Goal: Information Seeking & Learning: Learn about a topic

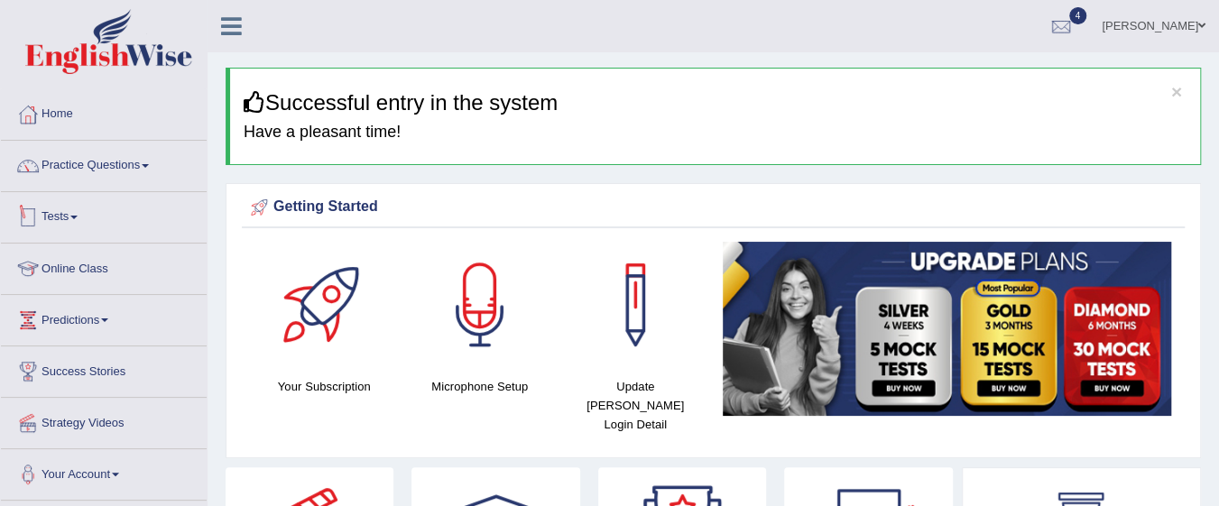
click at [108, 167] on link "Practice Questions" at bounding box center [104, 163] width 206 height 45
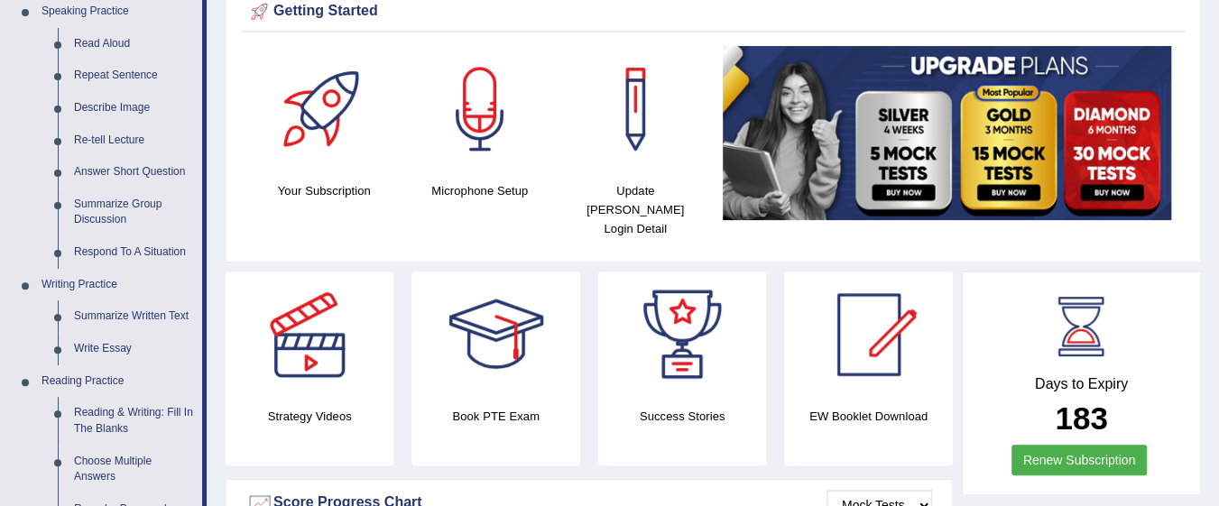
scroll to position [166, 0]
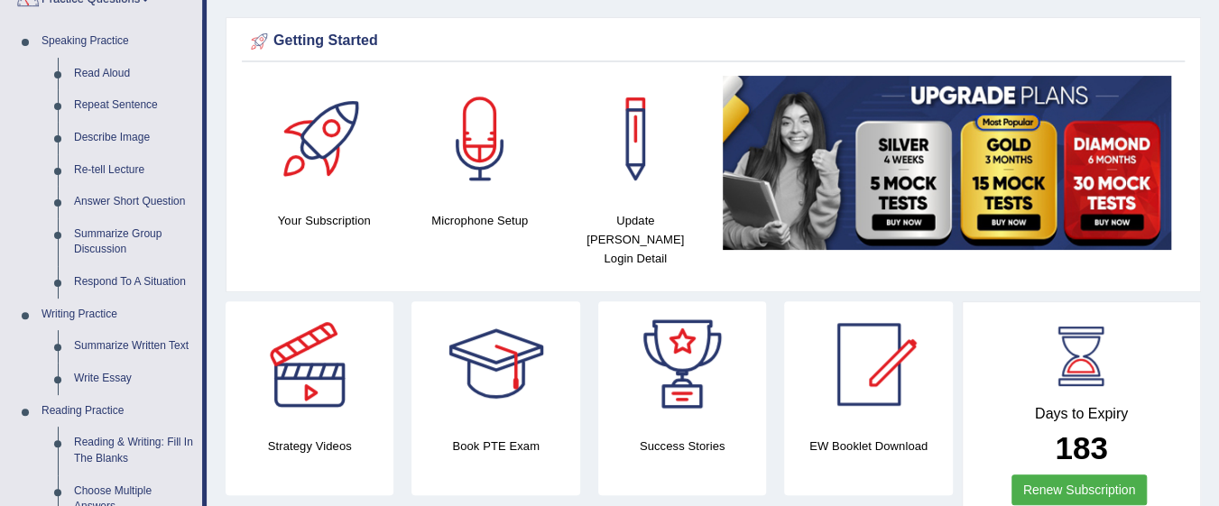
click at [115, 77] on link "Read Aloud" at bounding box center [134, 74] width 136 height 32
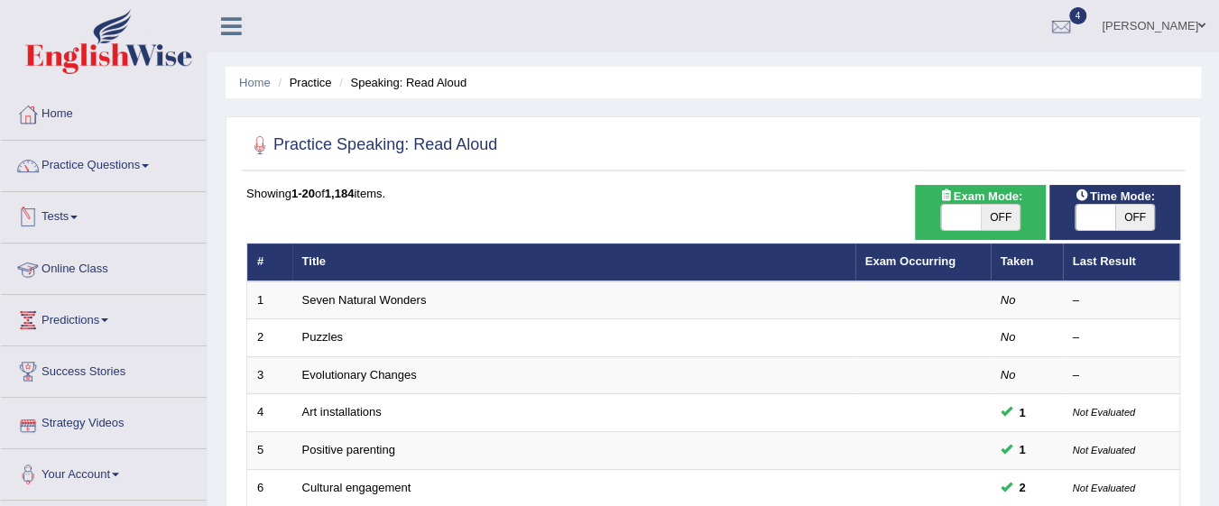
click at [409, 299] on link "Seven Natural Wonders" at bounding box center [364, 300] width 124 height 14
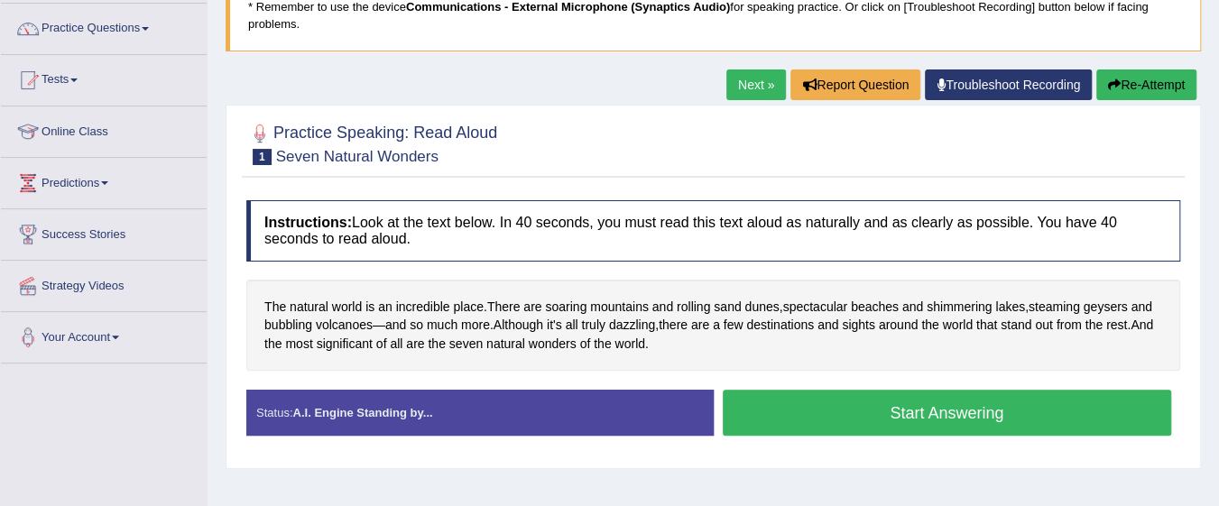
scroll to position [138, 0]
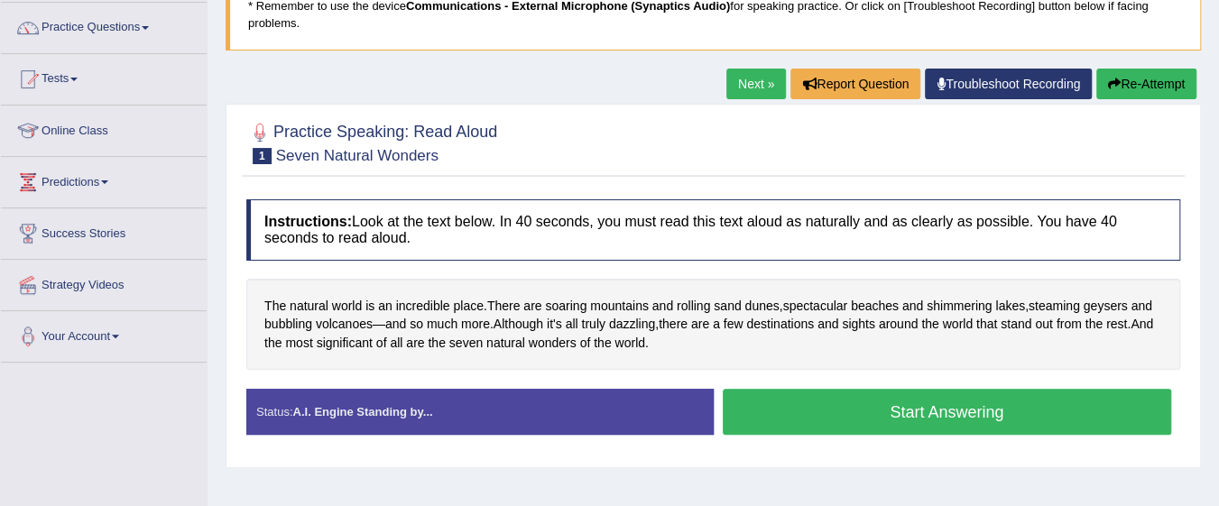
click at [712, 359] on div "The natural world is an incredible place . There are soaring mountains and roll…" at bounding box center [713, 325] width 934 height 92
click at [900, 421] on button "Start Answering" at bounding box center [947, 412] width 449 height 46
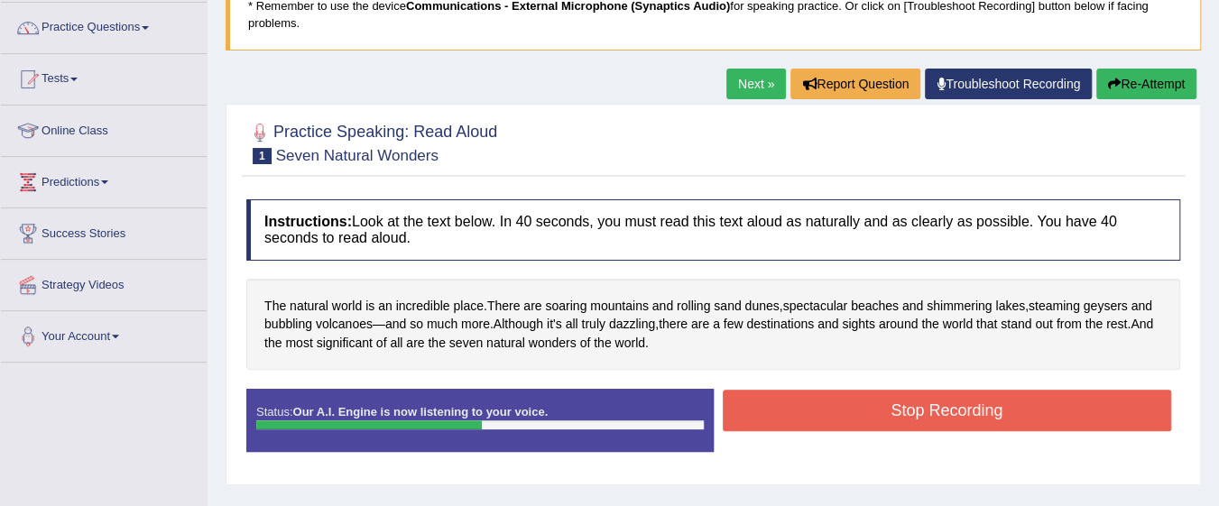
click at [861, 406] on button "Stop Recording" at bounding box center [947, 410] width 449 height 41
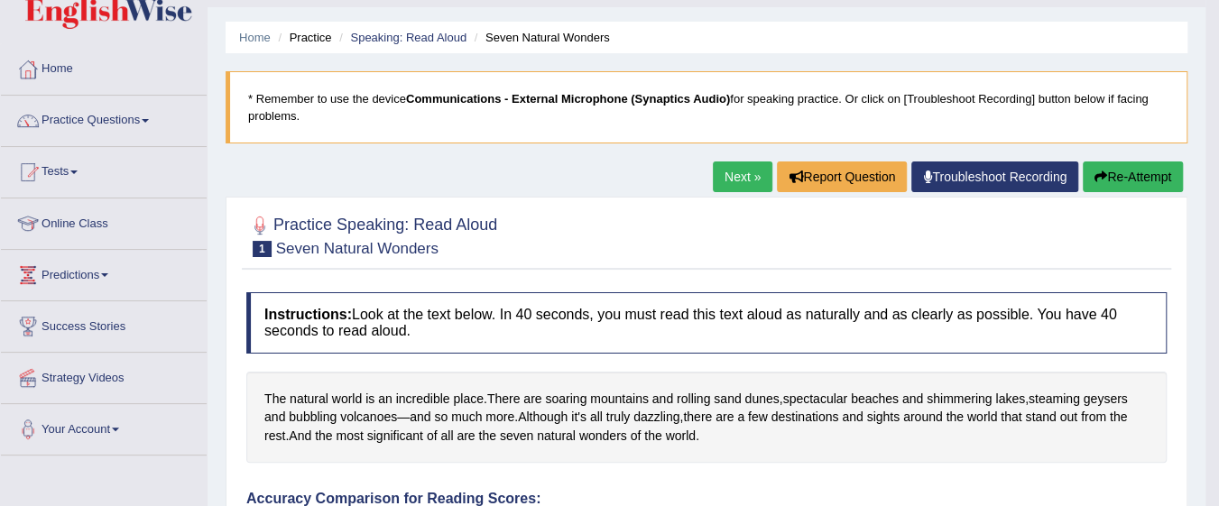
scroll to position [41, 0]
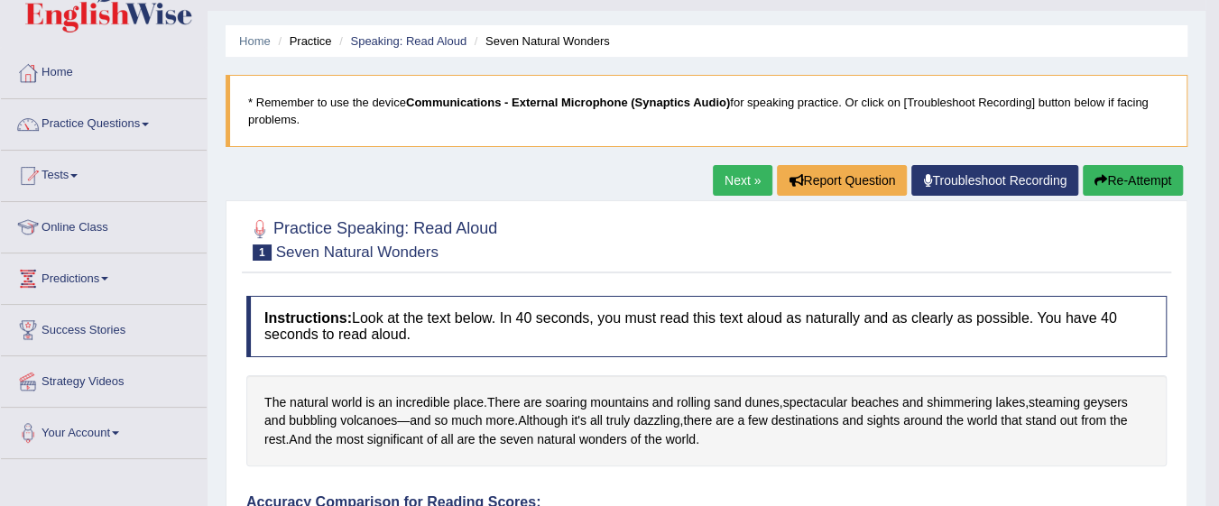
click at [739, 173] on link "Next »" at bounding box center [743, 180] width 60 height 31
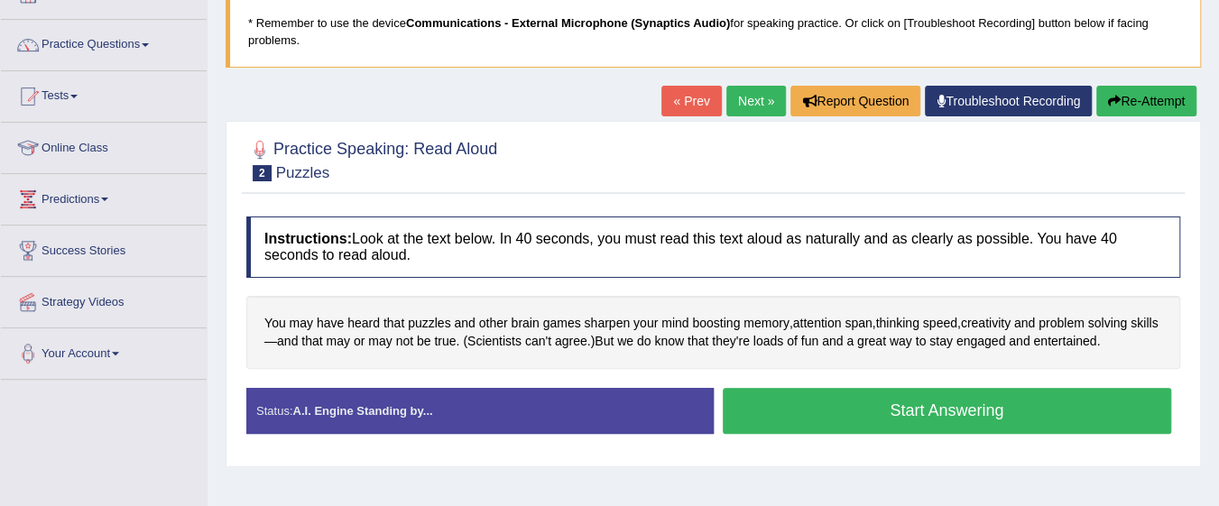
scroll to position [121, 0]
click at [903, 414] on button "Start Answering" at bounding box center [947, 411] width 449 height 46
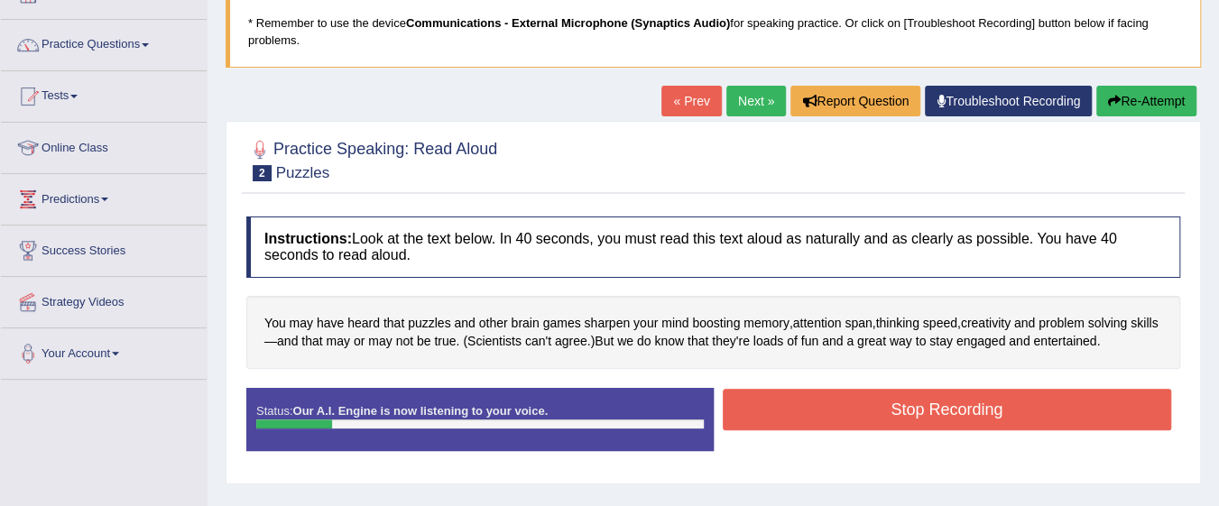
click at [903, 414] on button "Stop Recording" at bounding box center [947, 409] width 449 height 41
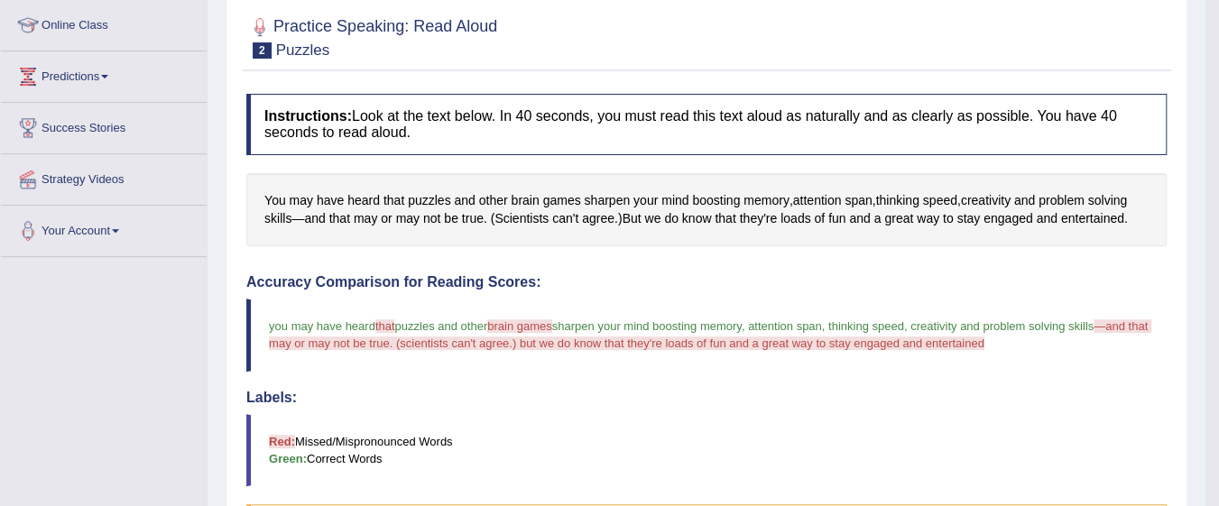
scroll to position [0, 0]
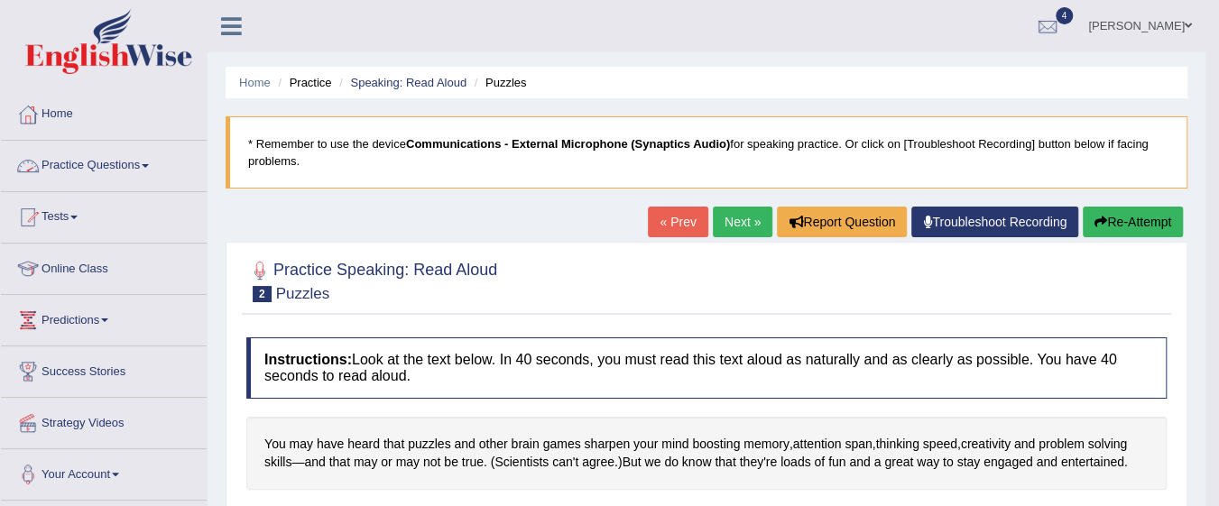
click at [134, 164] on link "Practice Questions" at bounding box center [104, 163] width 206 height 45
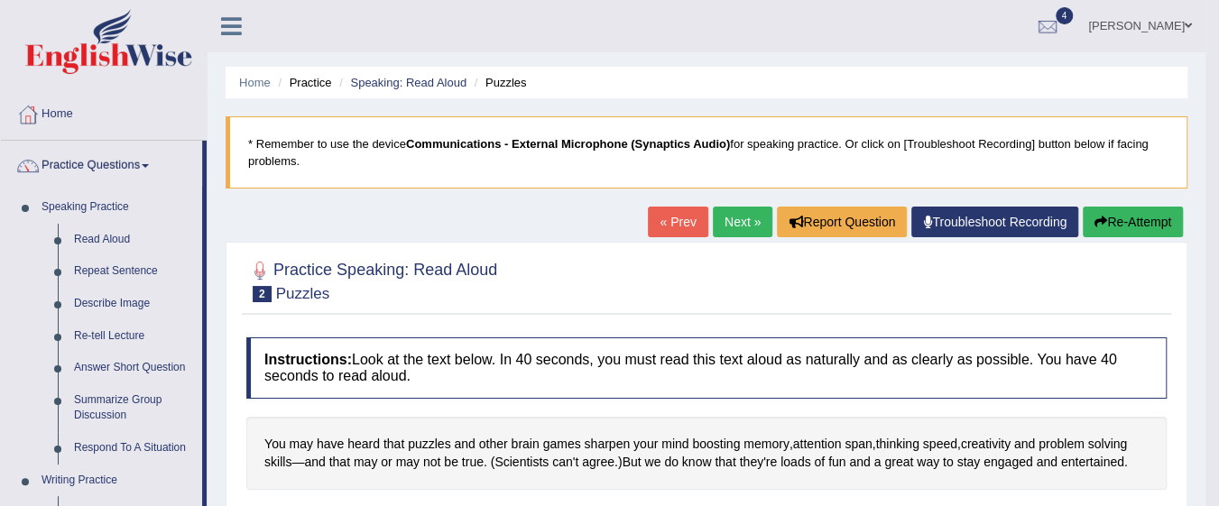
click at [136, 267] on link "Repeat Sentence" at bounding box center [134, 271] width 136 height 32
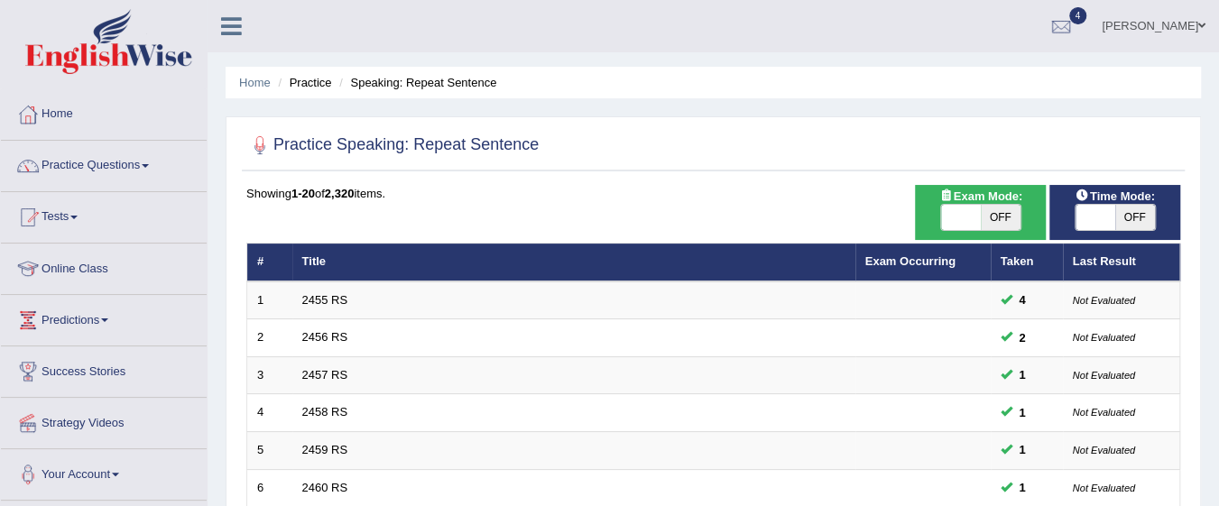
click at [336, 298] on link "2455 RS" at bounding box center [325, 300] width 46 height 14
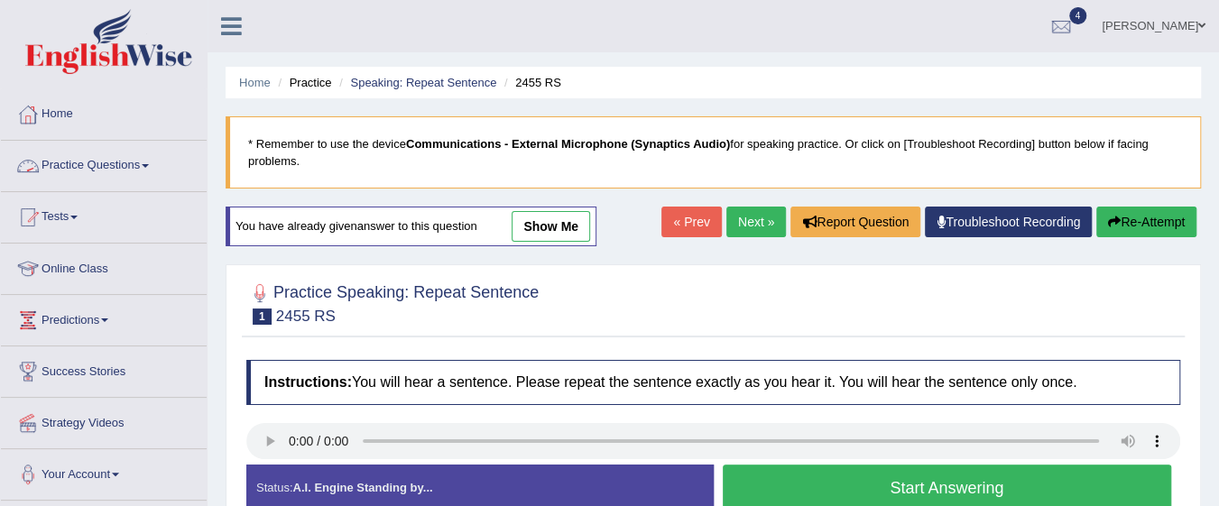
click at [144, 167] on link "Practice Questions" at bounding box center [104, 163] width 206 height 45
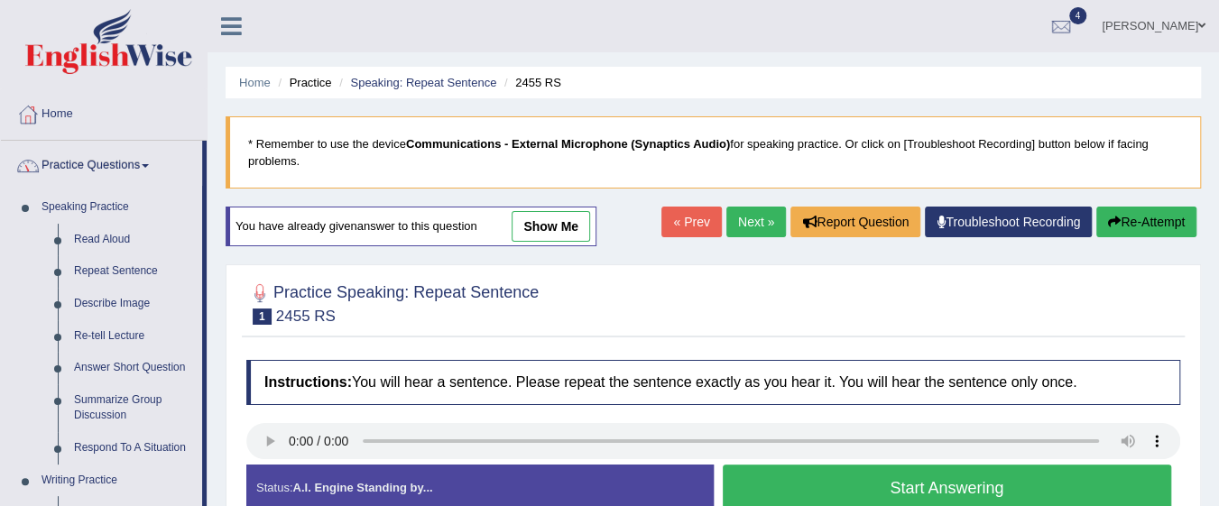
click at [130, 299] on link "Describe Image" at bounding box center [134, 304] width 136 height 32
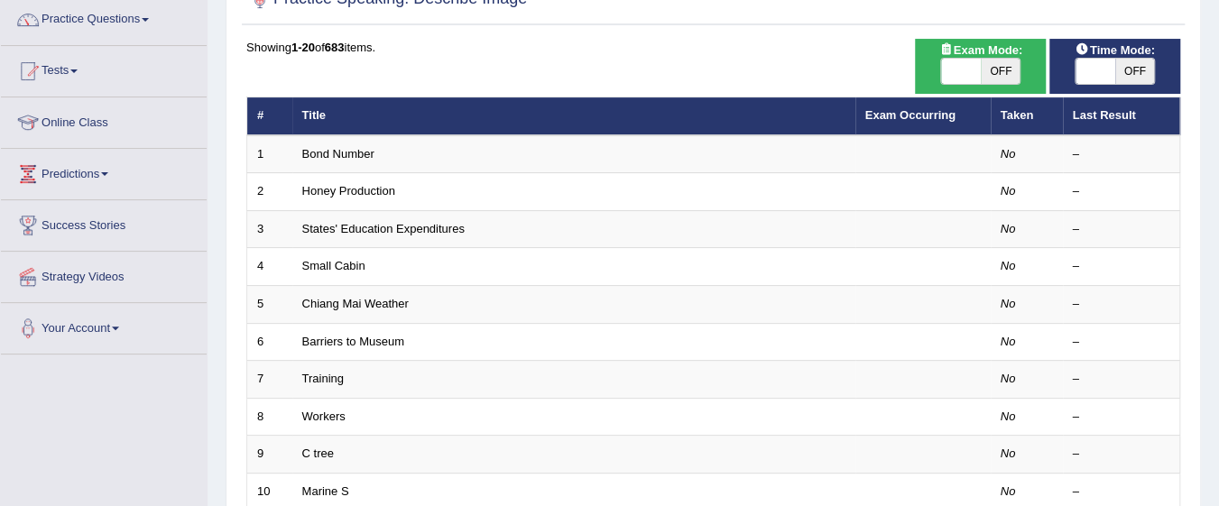
scroll to position [147, 0]
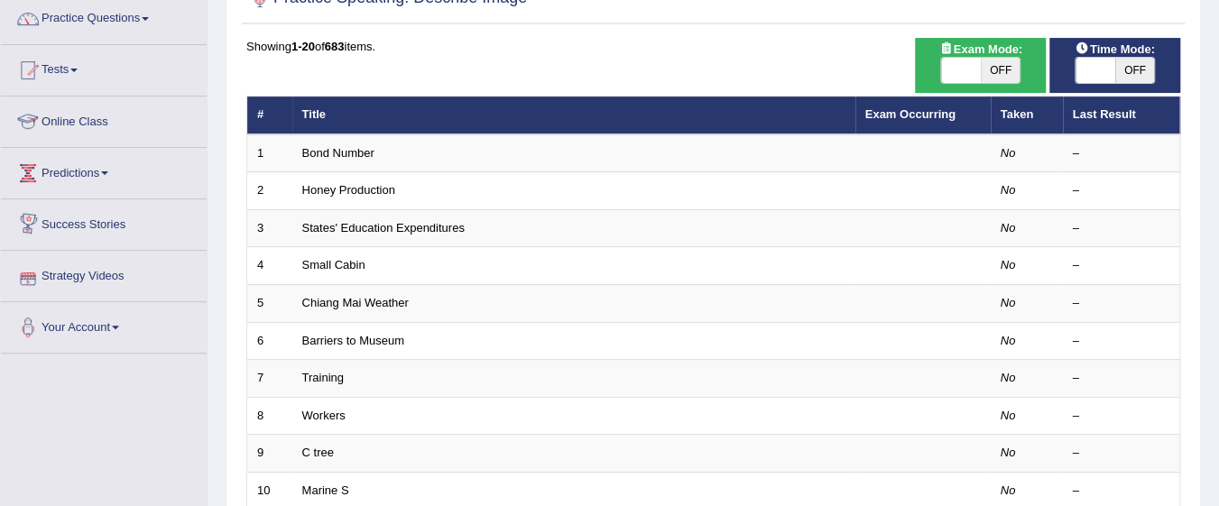
click at [360, 152] on link "Bond Number" at bounding box center [338, 153] width 72 height 14
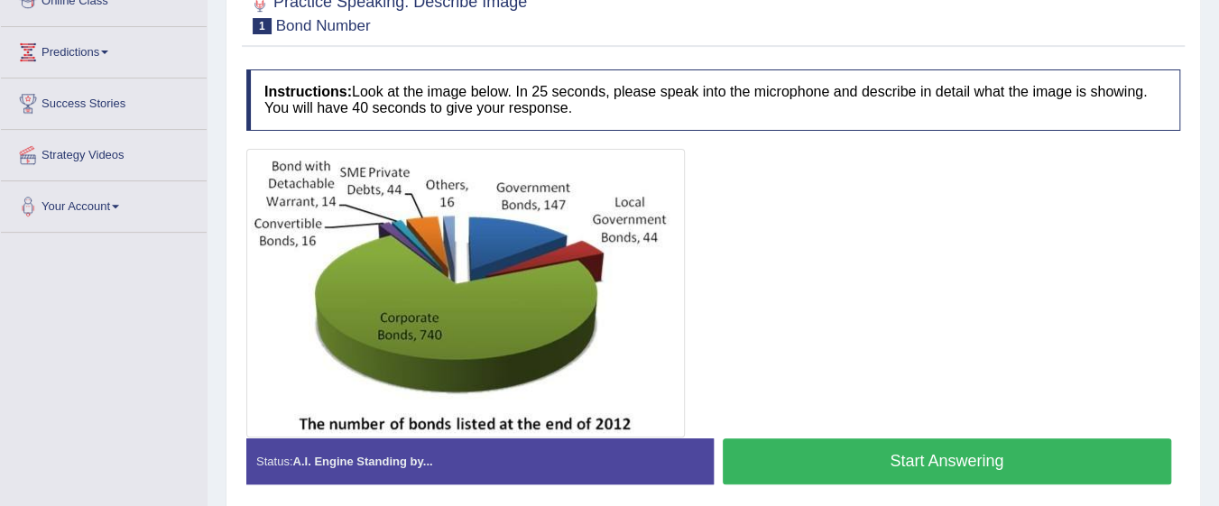
scroll to position [272, 0]
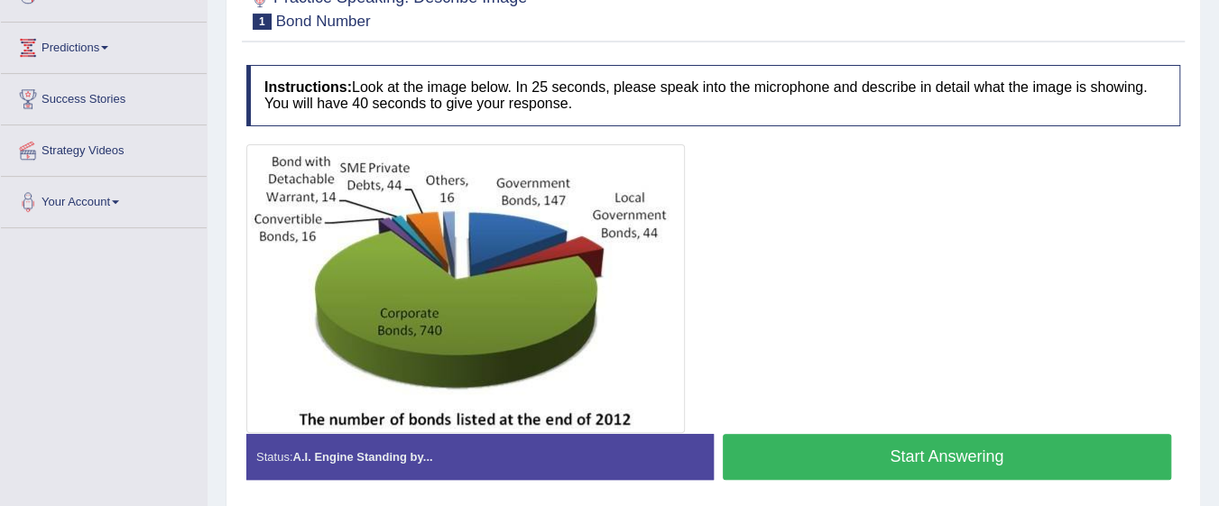
click at [917, 448] on button "Start Answering" at bounding box center [947, 457] width 449 height 46
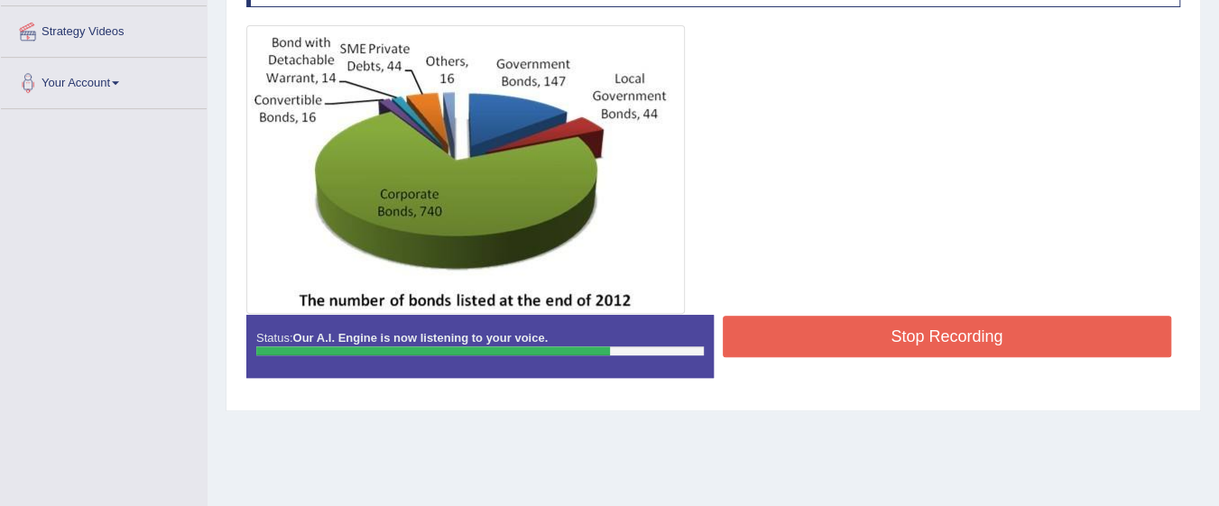
scroll to position [440, 0]
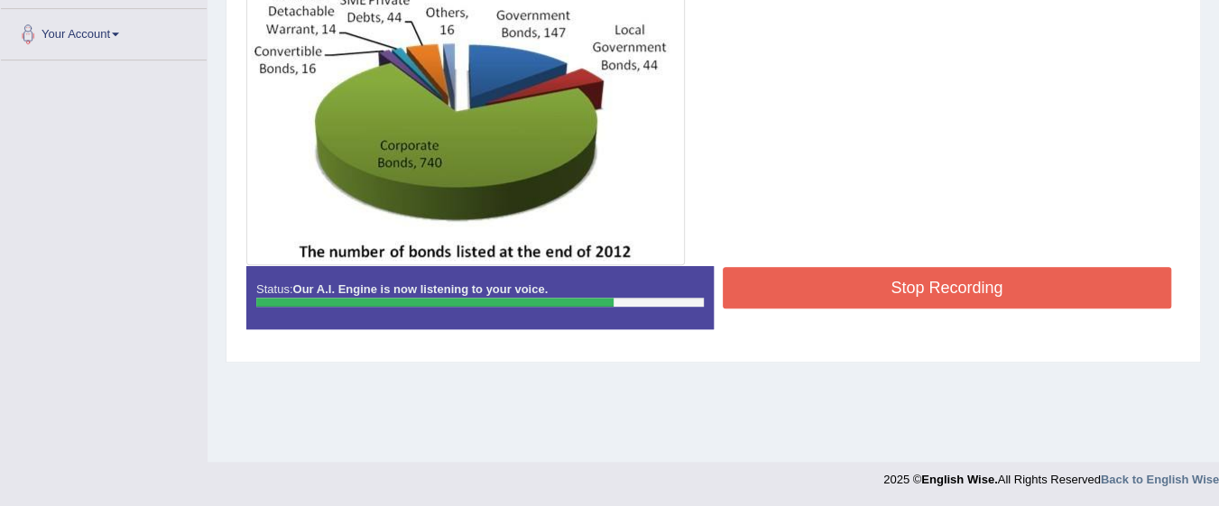
click at [1043, 294] on button "Stop Recording" at bounding box center [947, 287] width 449 height 41
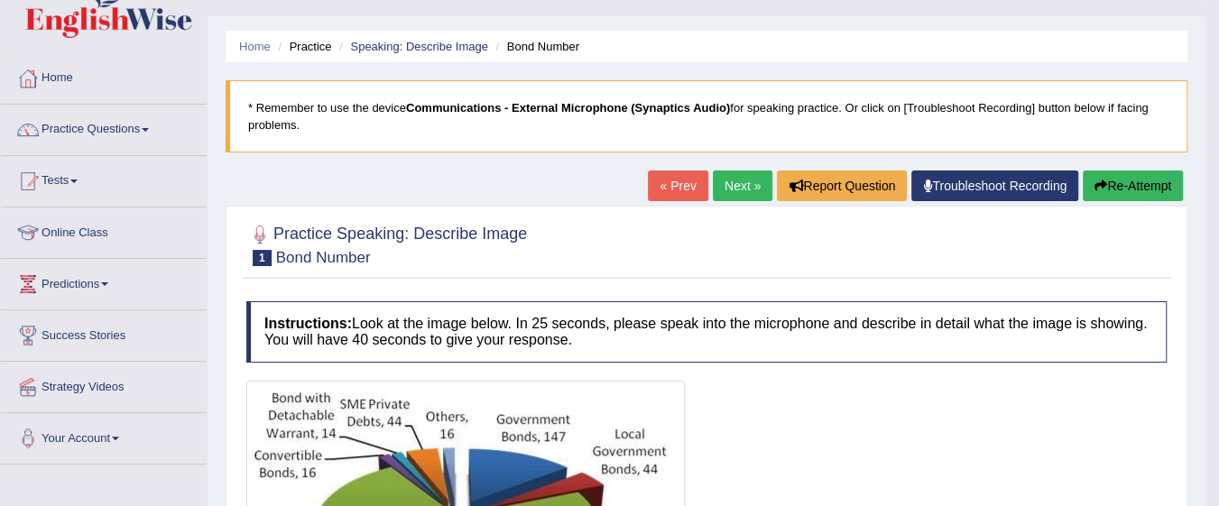
scroll to position [38, 0]
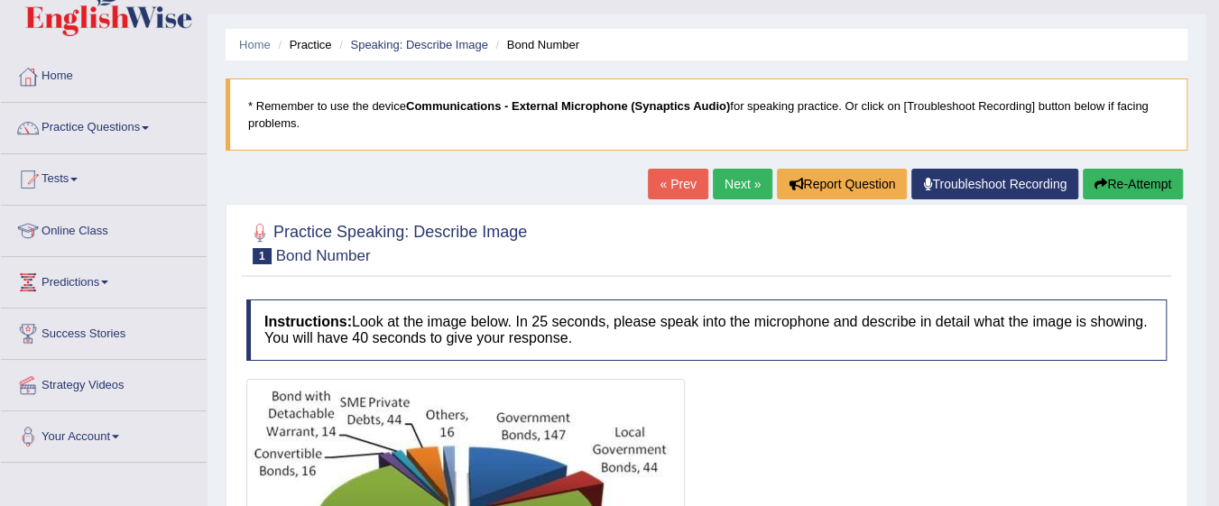
click at [734, 195] on link "Next »" at bounding box center [743, 184] width 60 height 31
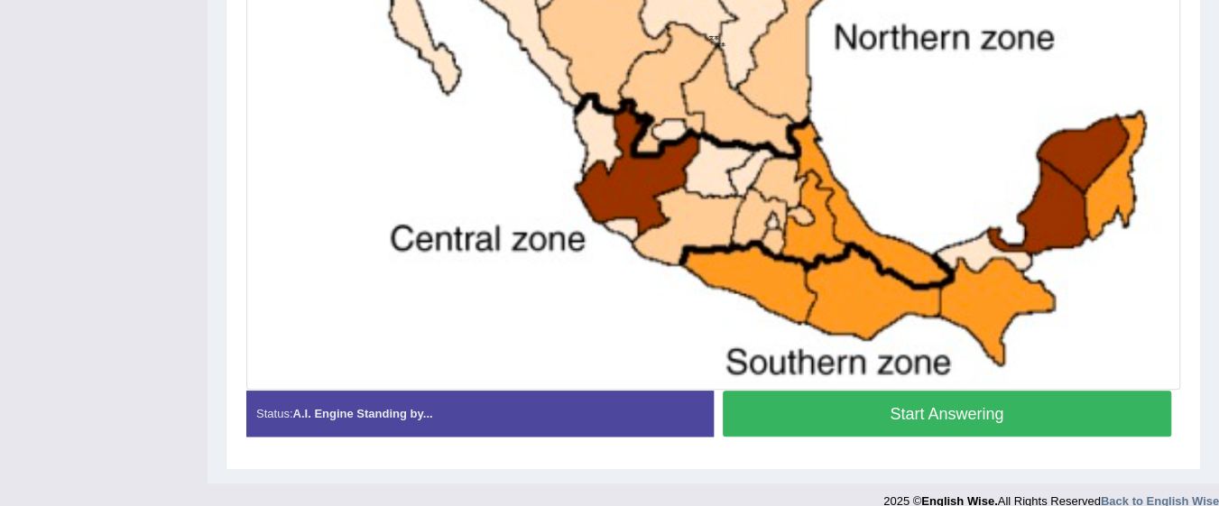
scroll to position [751, 0]
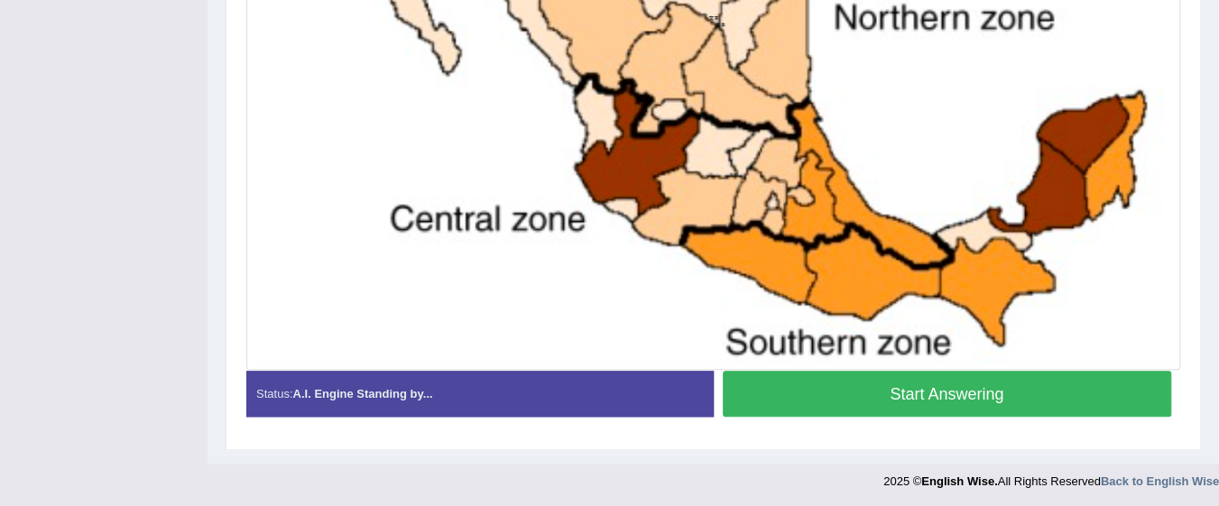
click at [1027, 393] on button "Start Answering" at bounding box center [947, 394] width 449 height 46
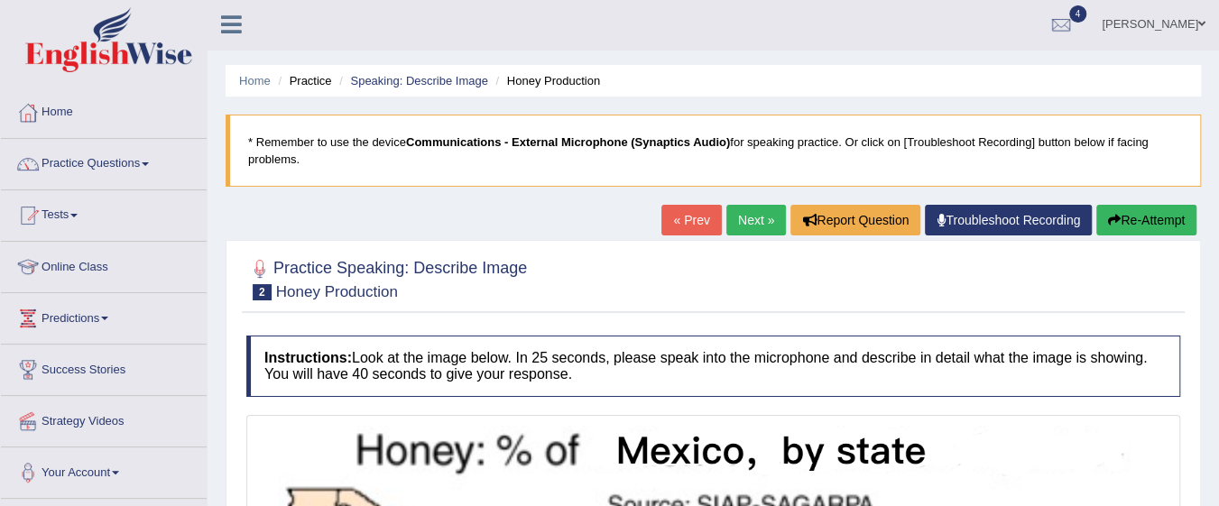
scroll to position [0, 0]
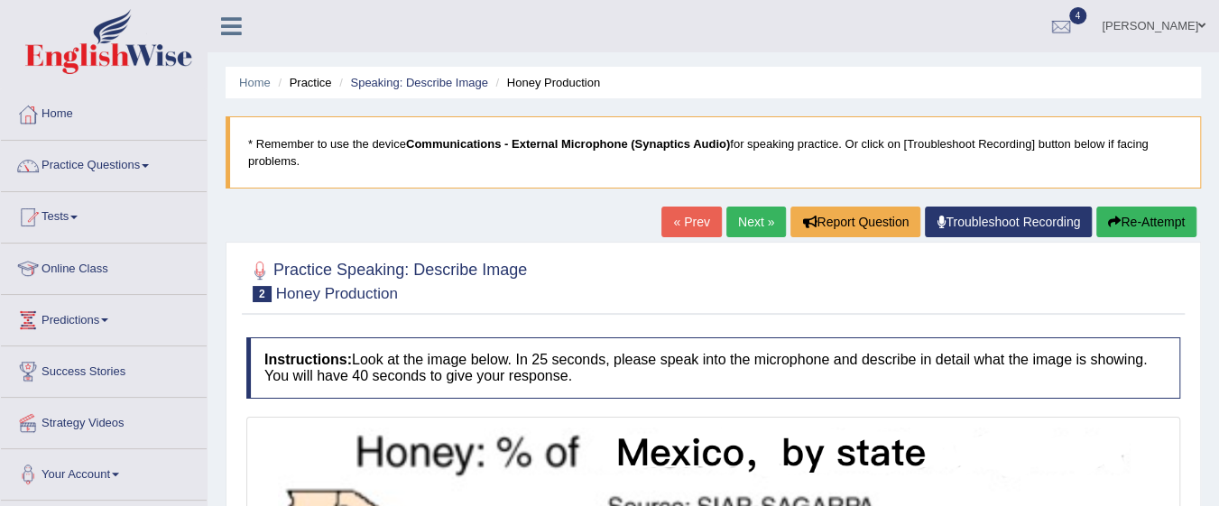
click at [1149, 222] on button "Re-Attempt" at bounding box center [1146, 222] width 100 height 31
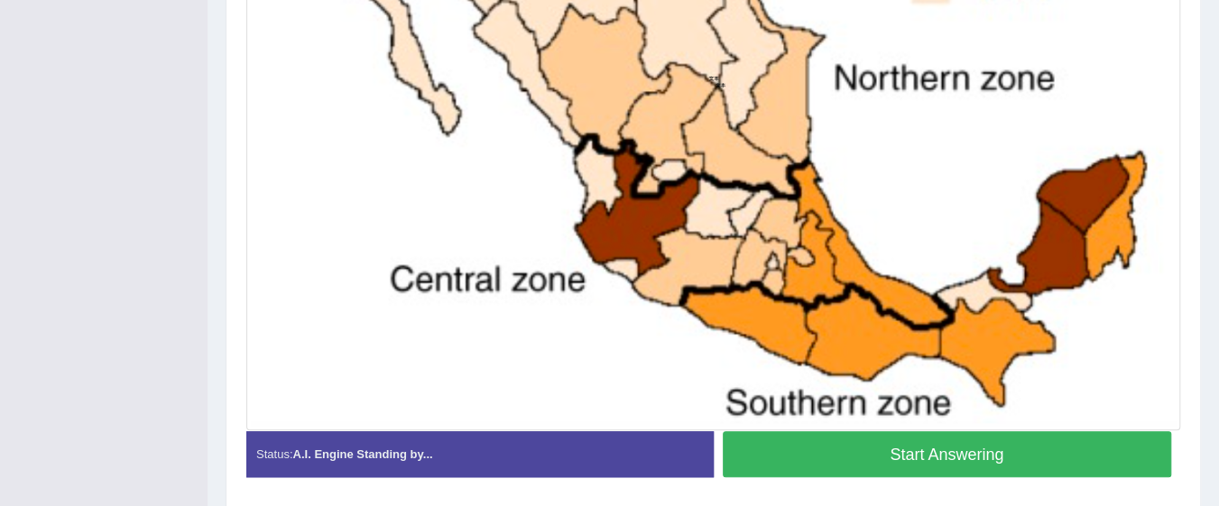
scroll to position [691, 0]
click at [997, 458] on button "Start Answering" at bounding box center [947, 454] width 449 height 46
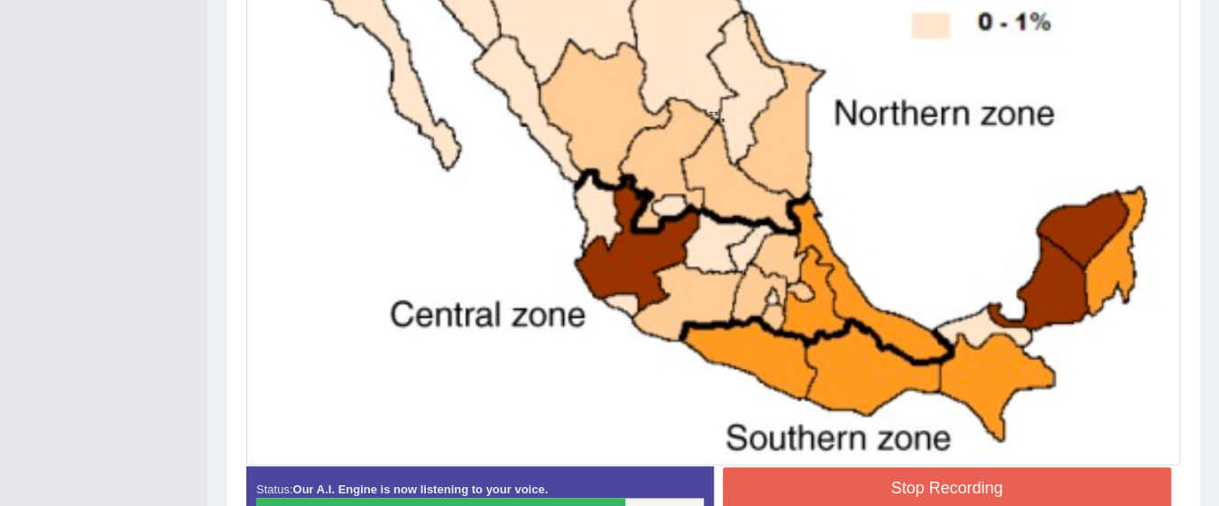
scroll to position [769, 0]
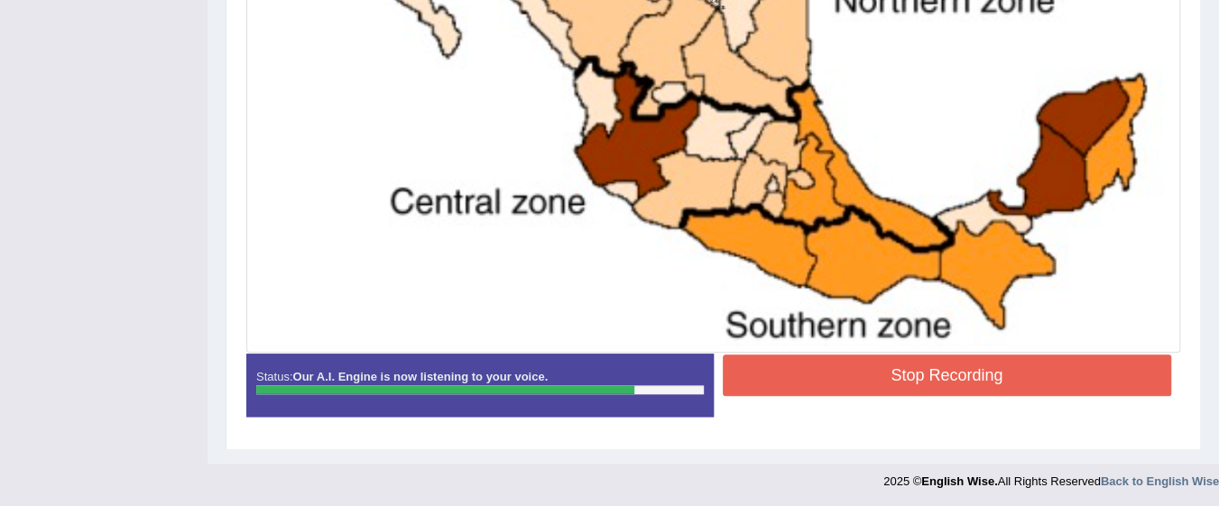
click at [1064, 378] on button "Stop Recording" at bounding box center [947, 375] width 449 height 41
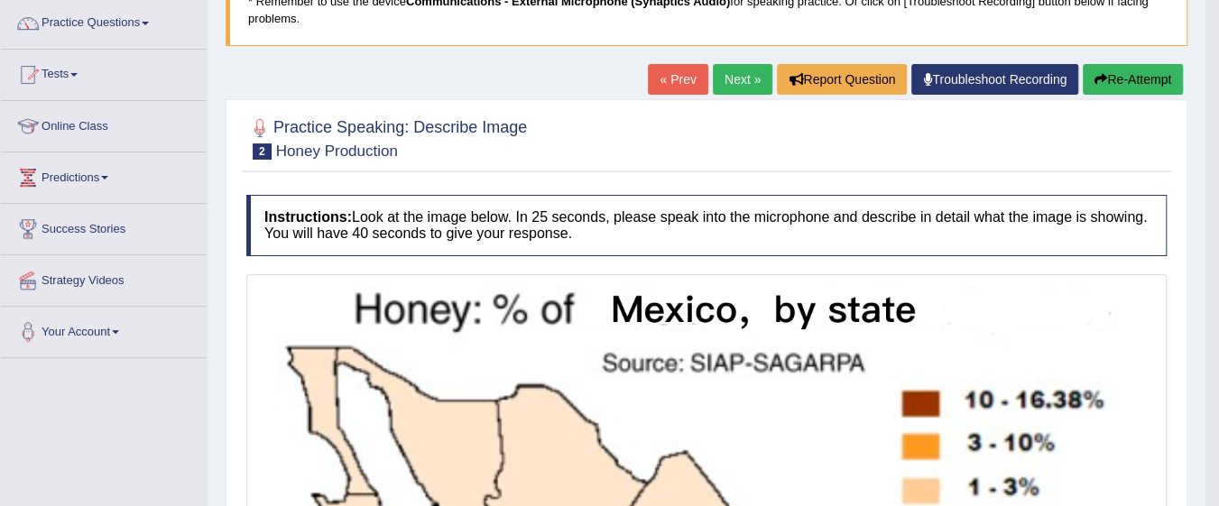
scroll to position [0, 0]
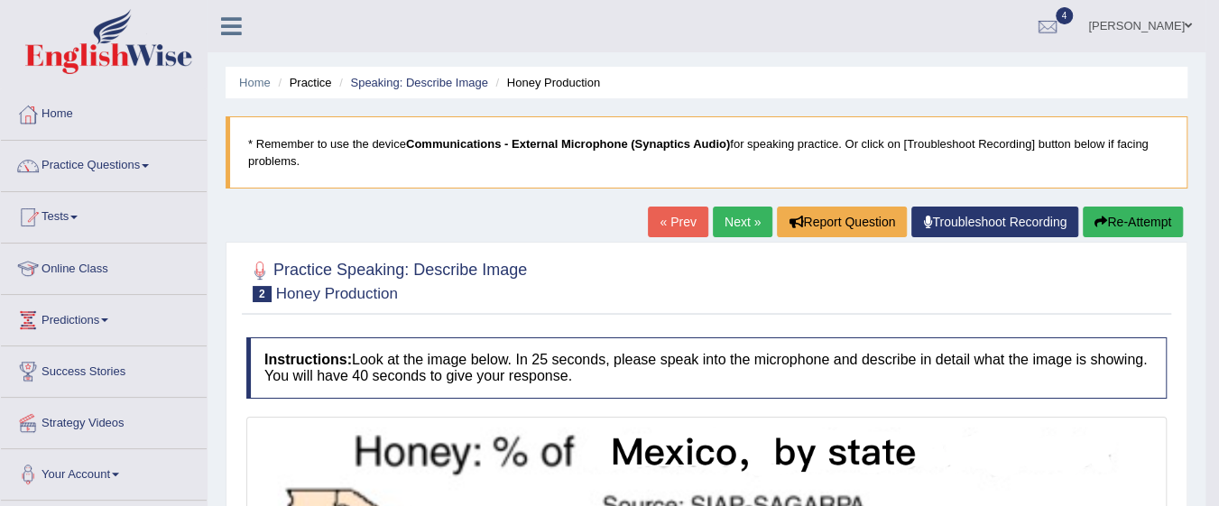
click at [99, 173] on link "Practice Questions" at bounding box center [104, 163] width 206 height 45
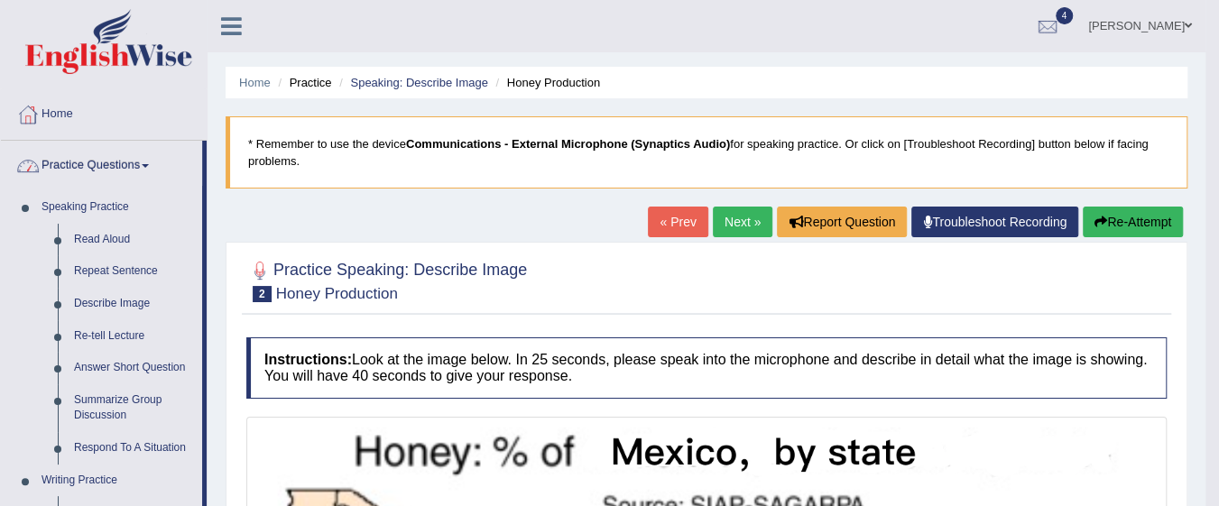
click at [92, 333] on link "Re-tell Lecture" at bounding box center [134, 336] width 136 height 32
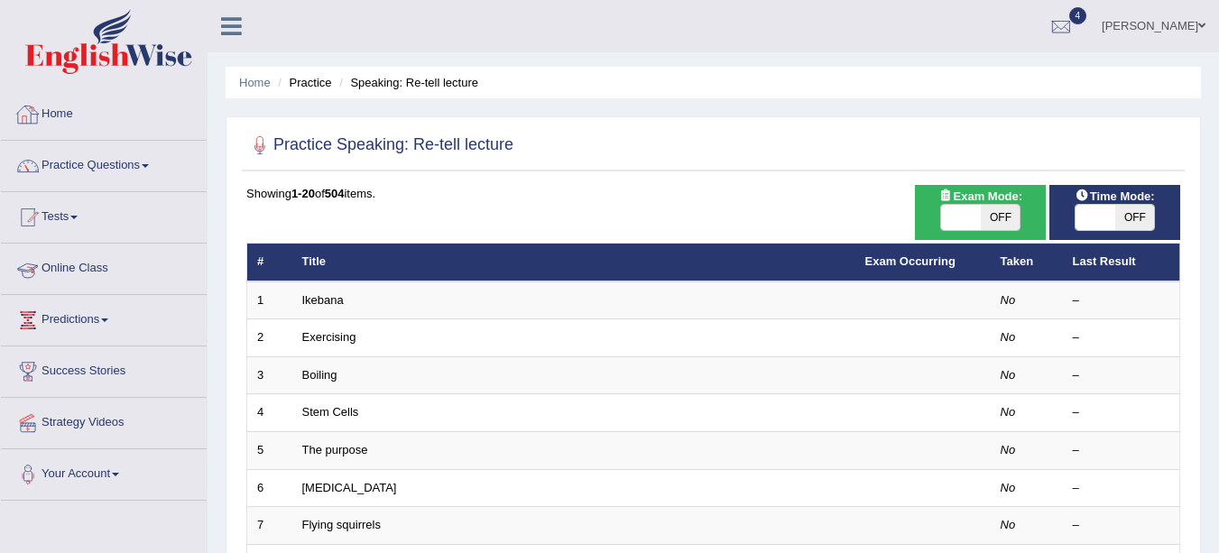
click at [77, 116] on link "Home" at bounding box center [104, 111] width 206 height 45
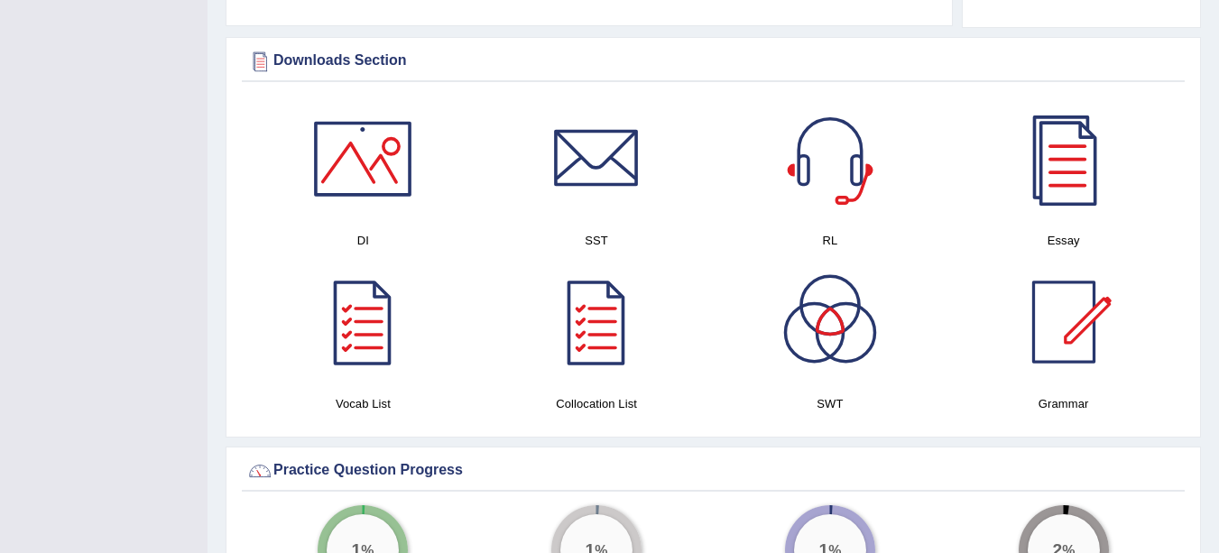
scroll to position [901, 0]
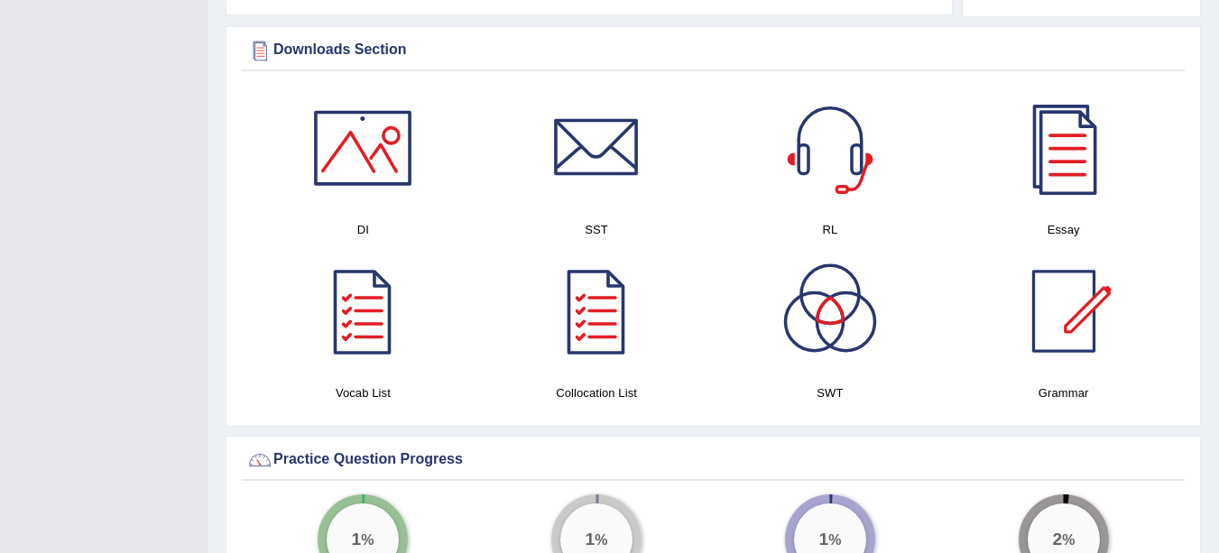
click at [1062, 159] on div at bounding box center [1063, 148] width 126 height 126
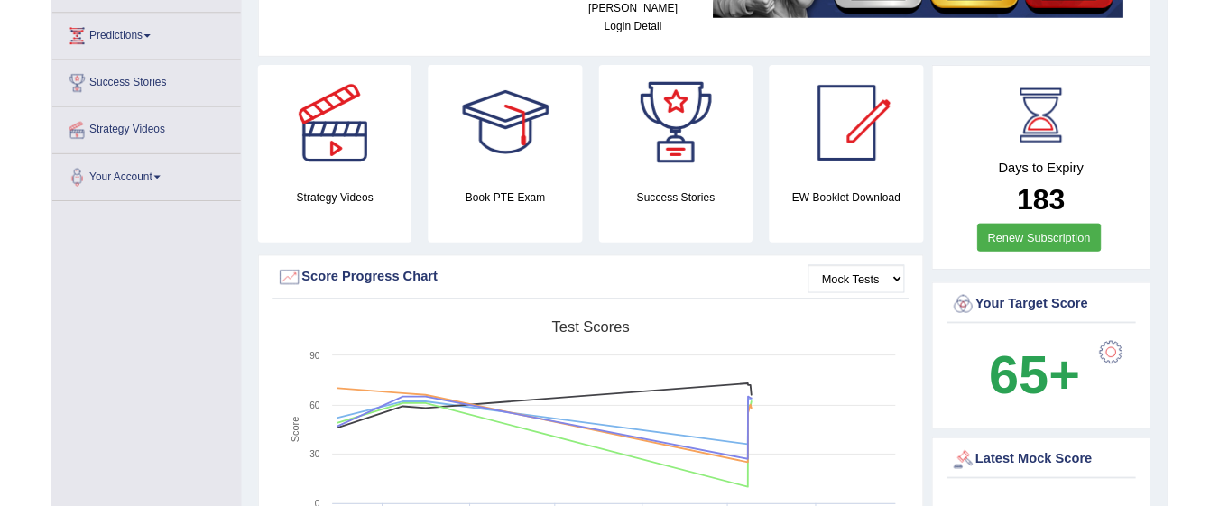
scroll to position [0, 0]
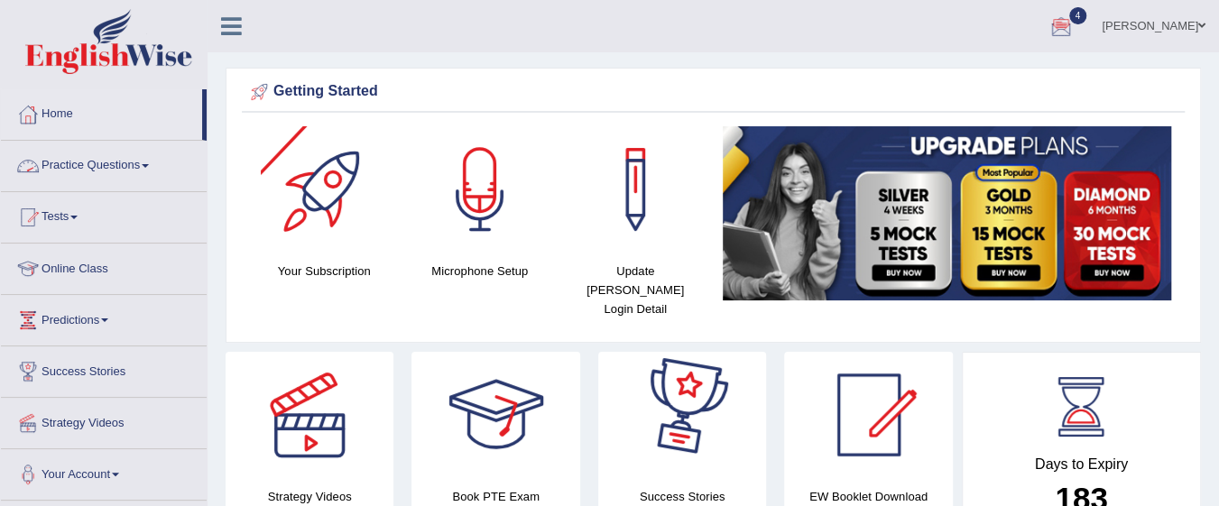
click at [106, 164] on link "Practice Questions" at bounding box center [104, 163] width 206 height 45
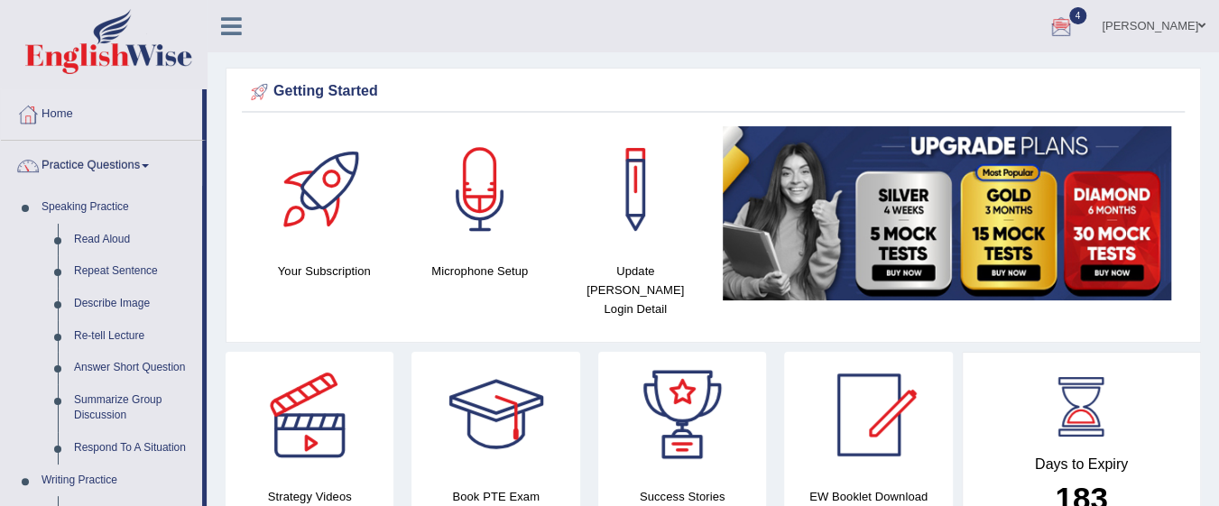
click at [127, 336] on link "Re-tell Lecture" at bounding box center [134, 336] width 136 height 32
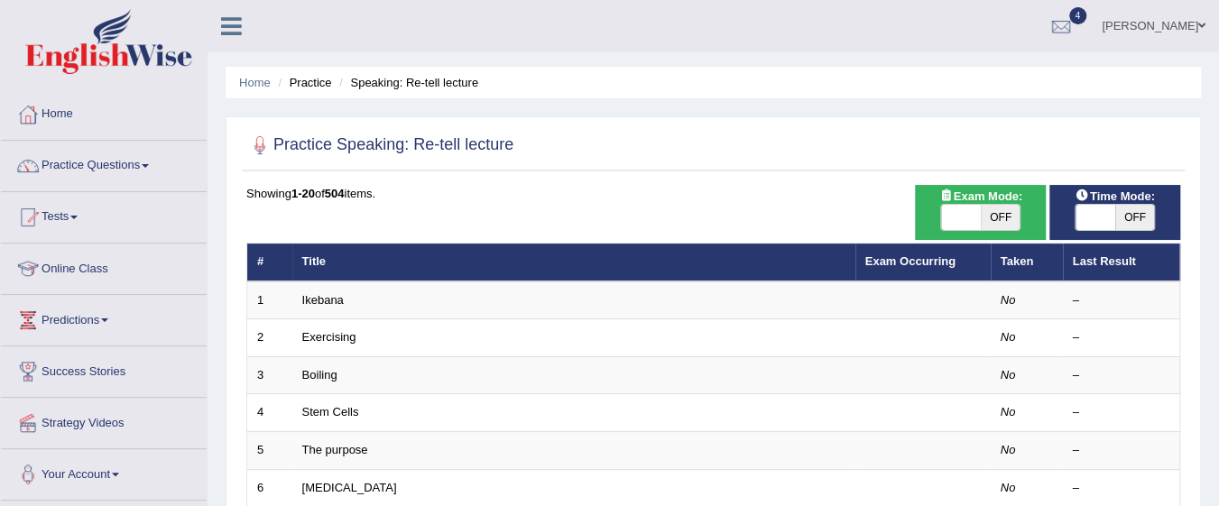
click at [325, 337] on link "Exercising" at bounding box center [329, 337] width 54 height 14
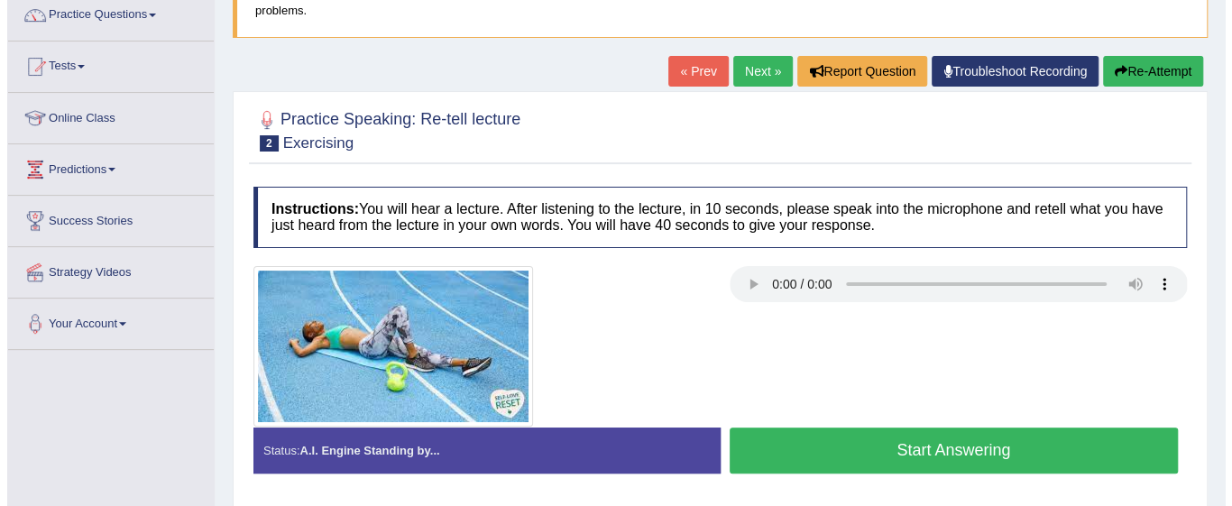
scroll to position [158, 0]
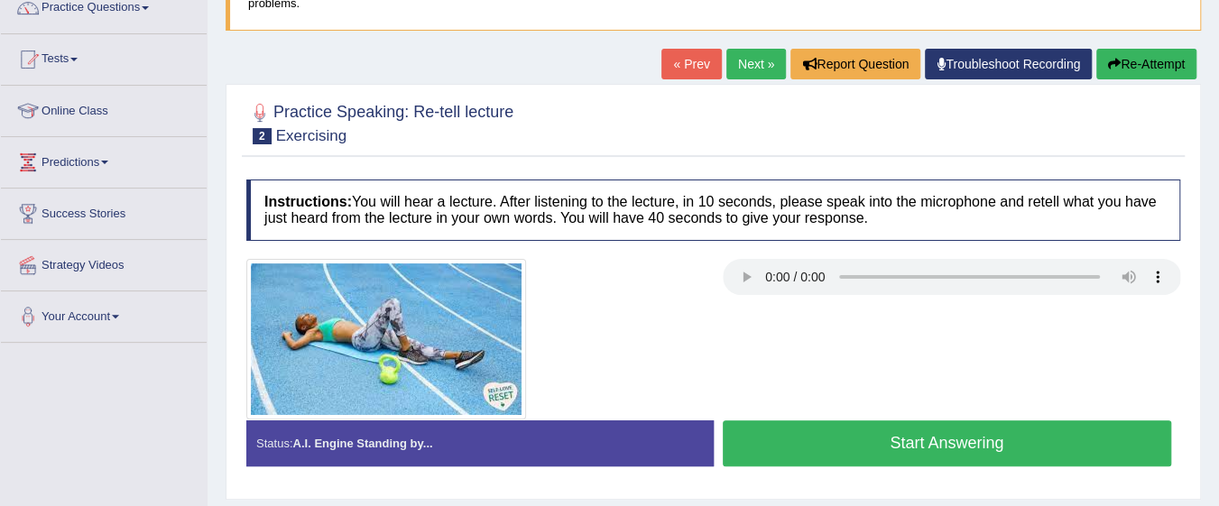
click at [995, 343] on div at bounding box center [713, 339] width 952 height 161
click at [824, 437] on button "Start Answering" at bounding box center [947, 443] width 449 height 46
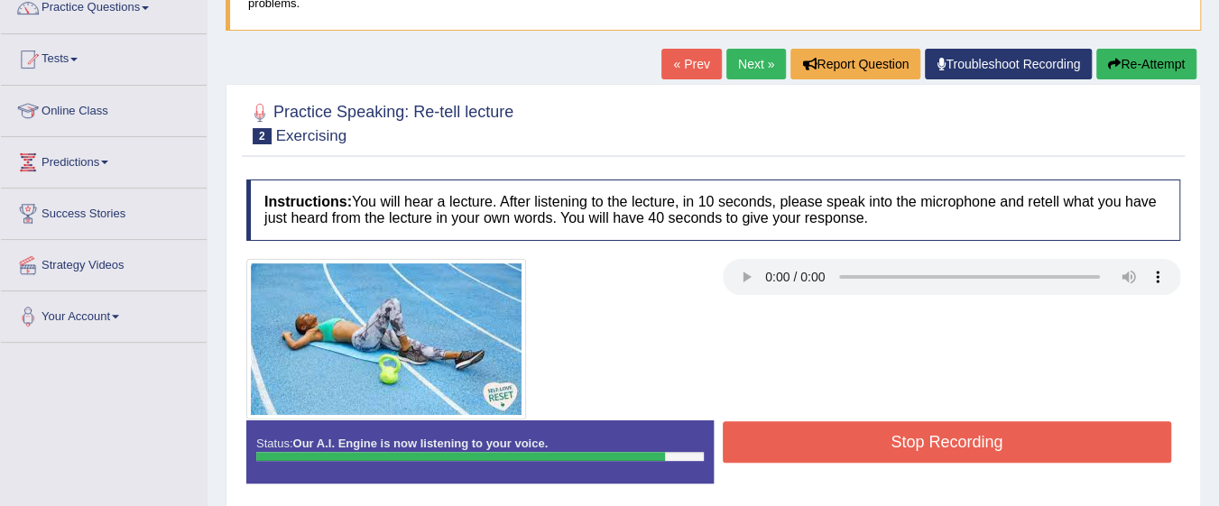
click at [1087, 451] on button "Stop Recording" at bounding box center [947, 441] width 449 height 41
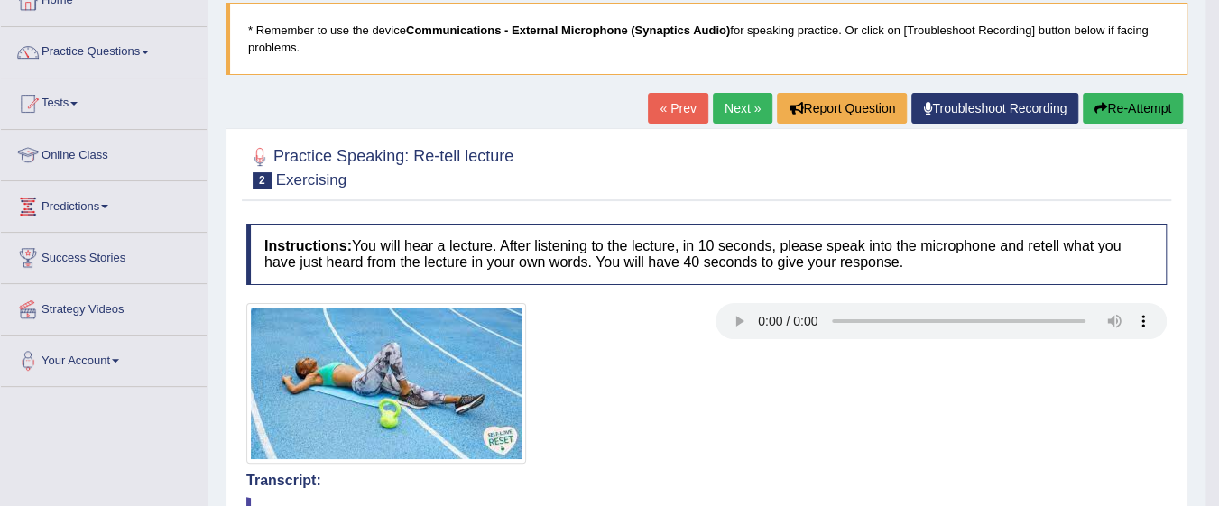
scroll to position [0, 0]
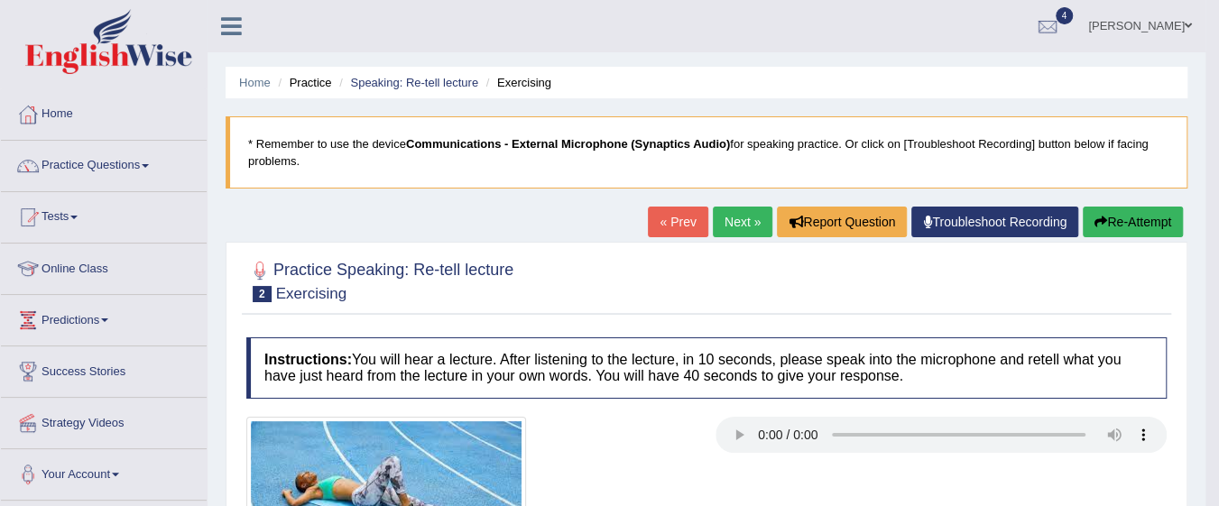
click at [739, 226] on link "Next »" at bounding box center [743, 222] width 60 height 31
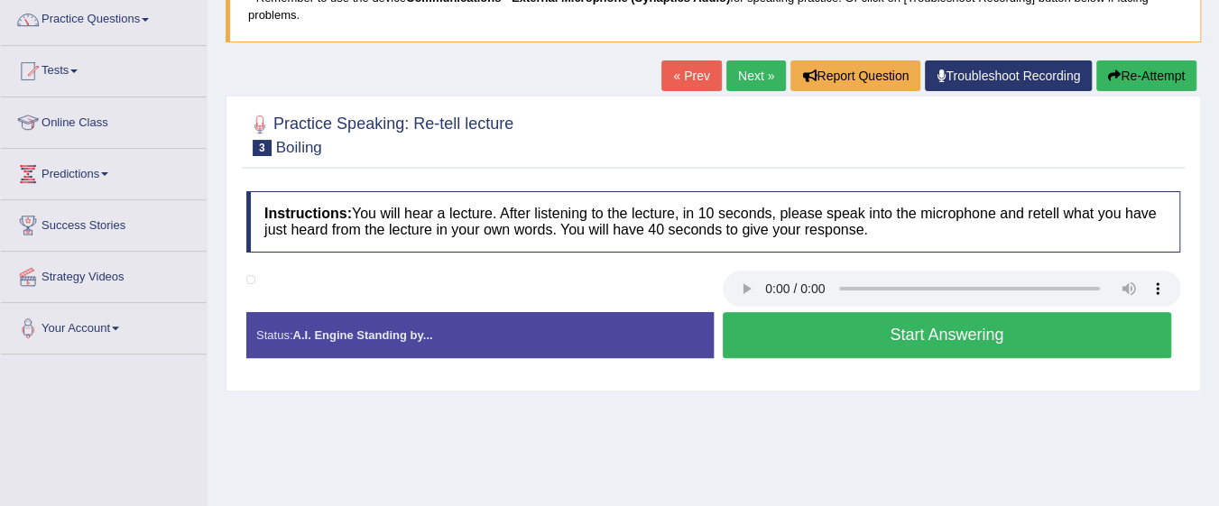
scroll to position [154, 0]
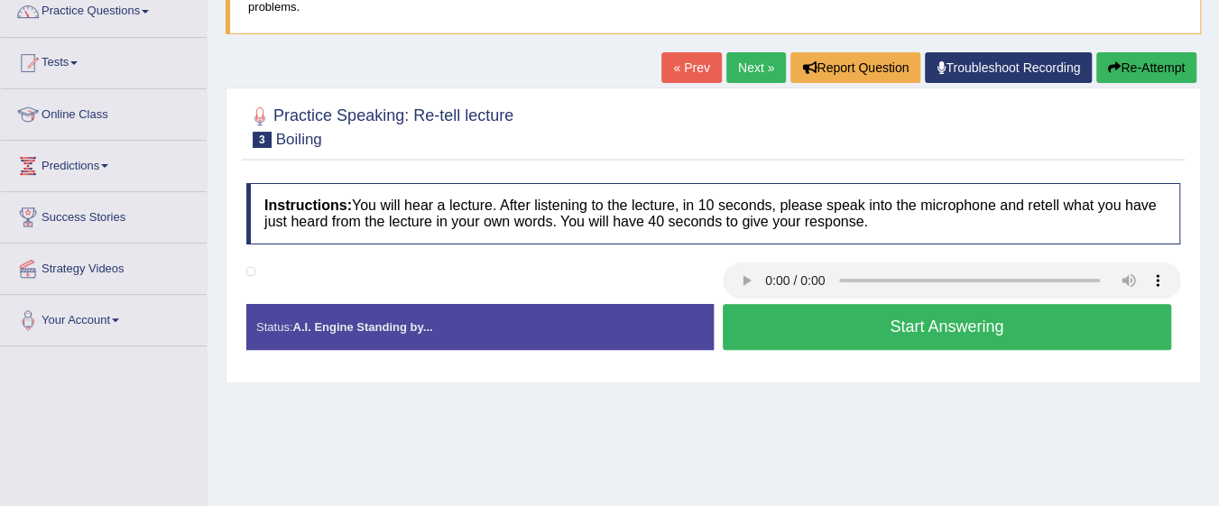
click at [751, 303] on div "Created with Highcharts 7.1.2 Great Too slow Too fast Time Speech pace meter: 0…" at bounding box center [952, 303] width 476 height 1
click at [905, 315] on button "Start Answering" at bounding box center [947, 327] width 449 height 46
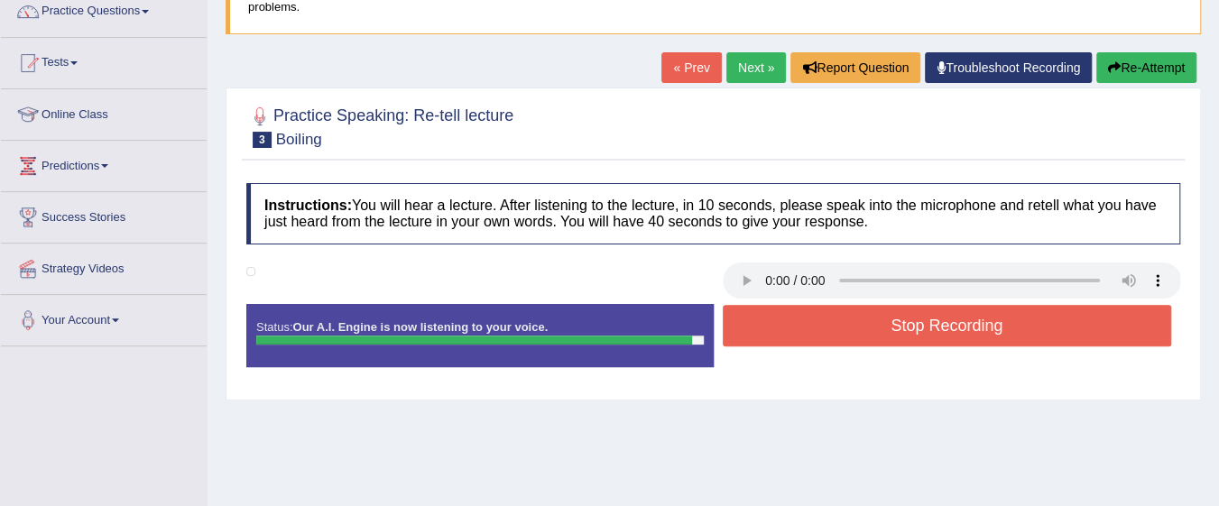
click at [1061, 324] on button "Stop Recording" at bounding box center [947, 325] width 449 height 41
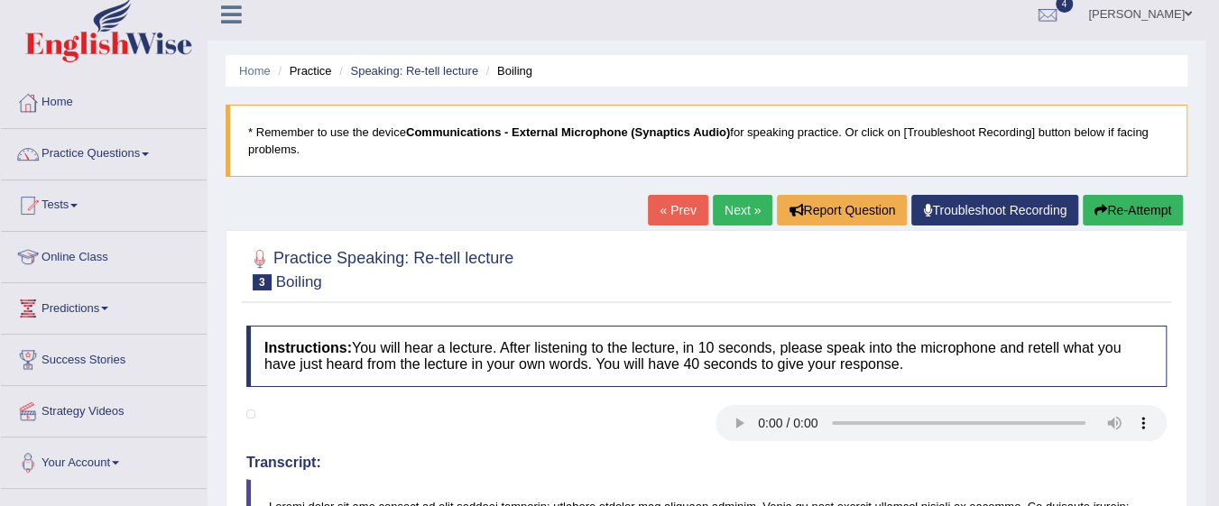
scroll to position [0, 0]
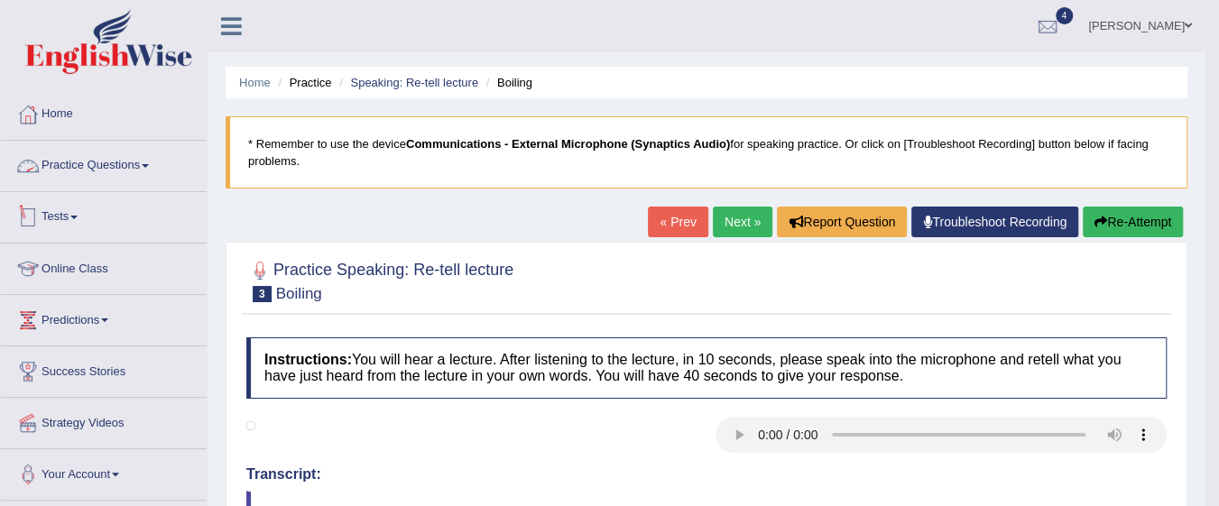
click at [140, 160] on link "Practice Questions" at bounding box center [104, 163] width 206 height 45
